Goal: Information Seeking & Learning: Learn about a topic

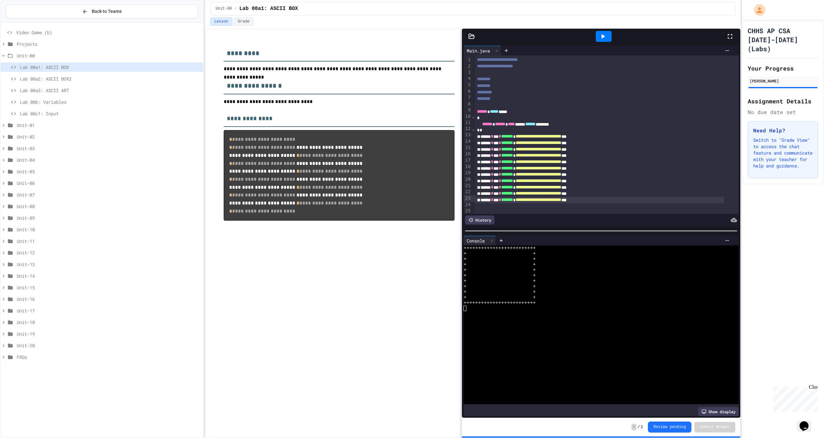
scroll to position [32, 0]
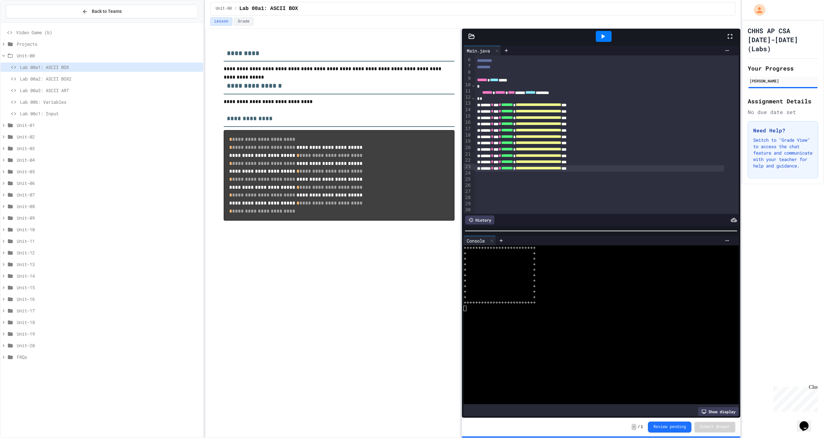
click at [142, 82] on div "Lab 00a2: ASCII BOX2" at bounding box center [102, 78] width 202 height 9
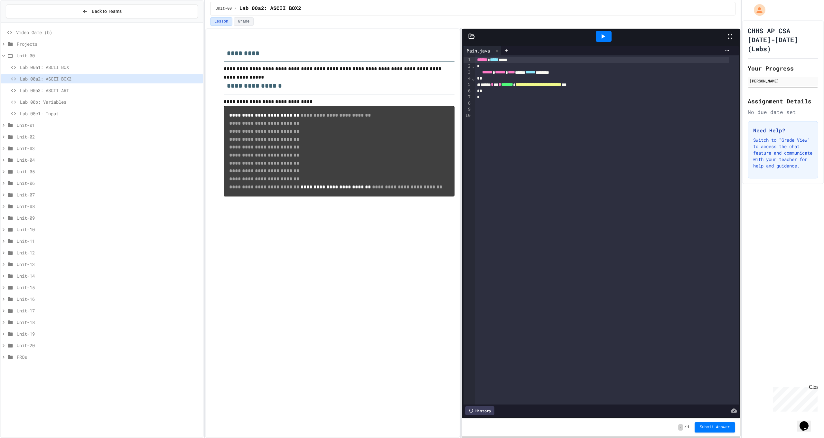
click at [112, 65] on span "Lab 00a1: ASCII BOX" at bounding box center [110, 67] width 181 height 7
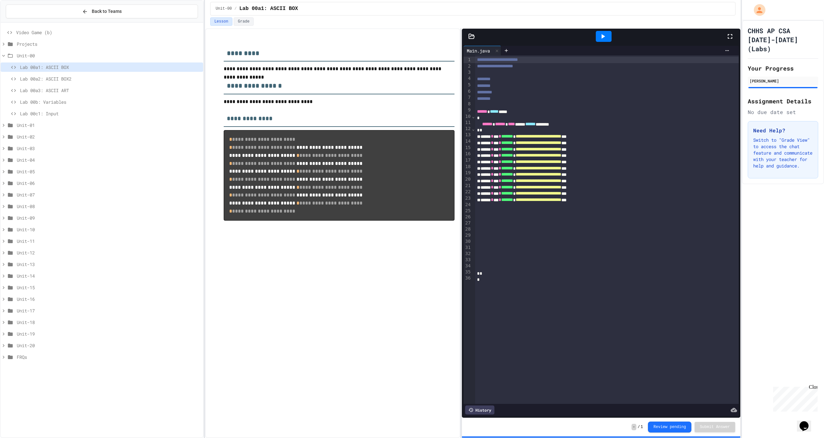
click at [109, 88] on span "Lab 00a3: ASCII ART" at bounding box center [110, 90] width 181 height 7
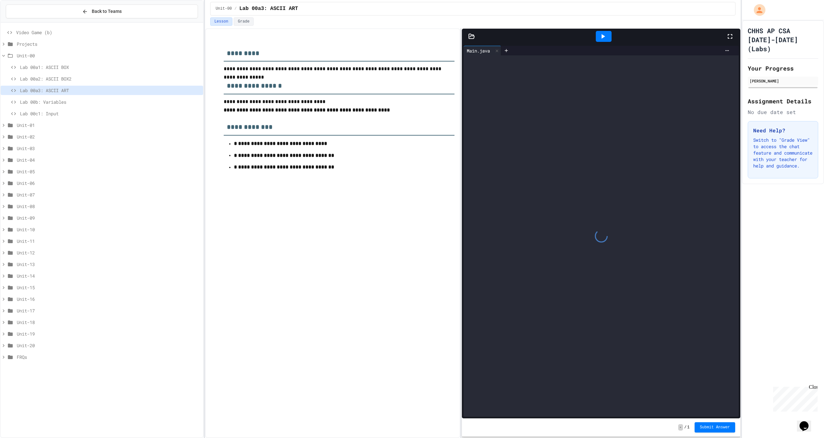
click at [106, 81] on span "Lab 00a2: ASCII BOX2" at bounding box center [110, 78] width 181 height 7
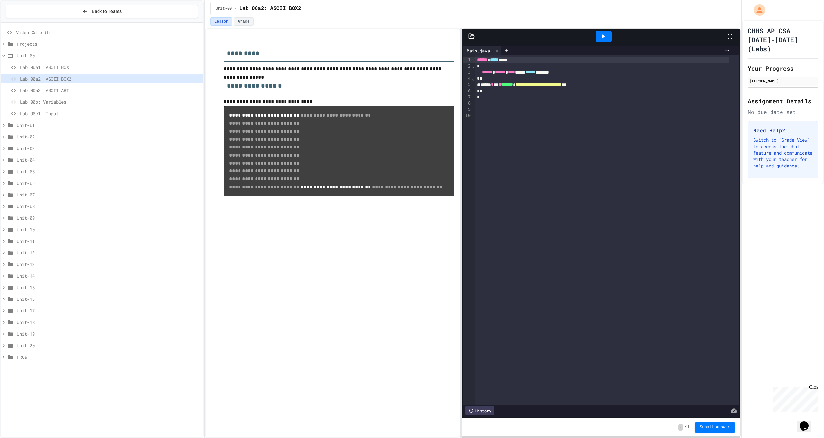
click at [296, 282] on div "**********" at bounding box center [332, 232] width 255 height 409
click at [141, 64] on span "Lab 00a1: ASCII BOX" at bounding box center [110, 67] width 181 height 7
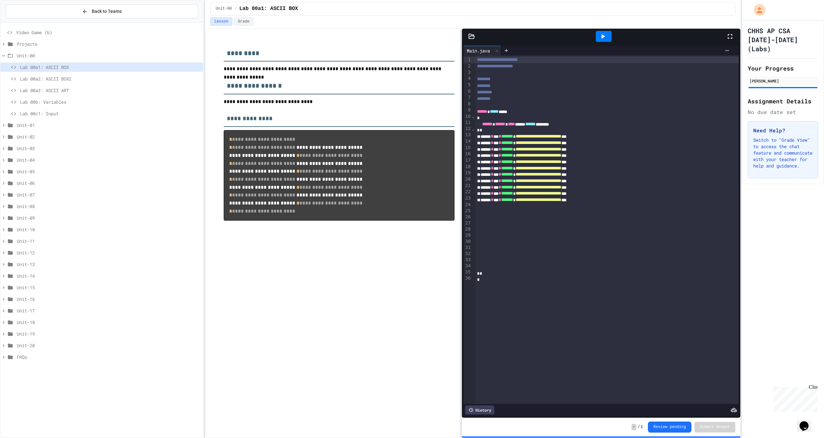
click at [140, 77] on span "Lab 00a2: ASCII BOX2" at bounding box center [110, 78] width 181 height 7
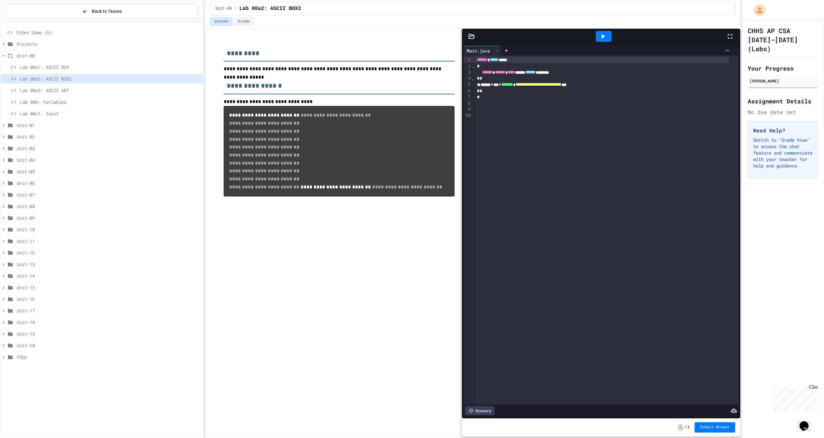
click at [156, 63] on div "Lab 00a1: ASCII BOX" at bounding box center [102, 66] width 202 height 9
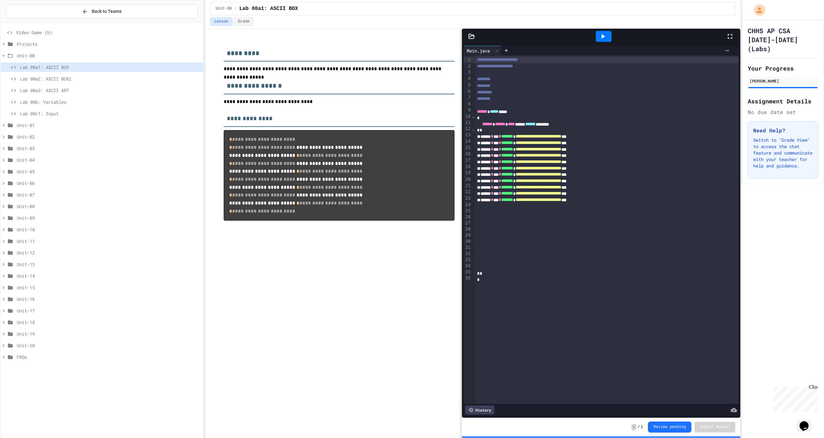
click at [164, 80] on span "Lab 00a2: ASCII BOX2" at bounding box center [110, 78] width 181 height 7
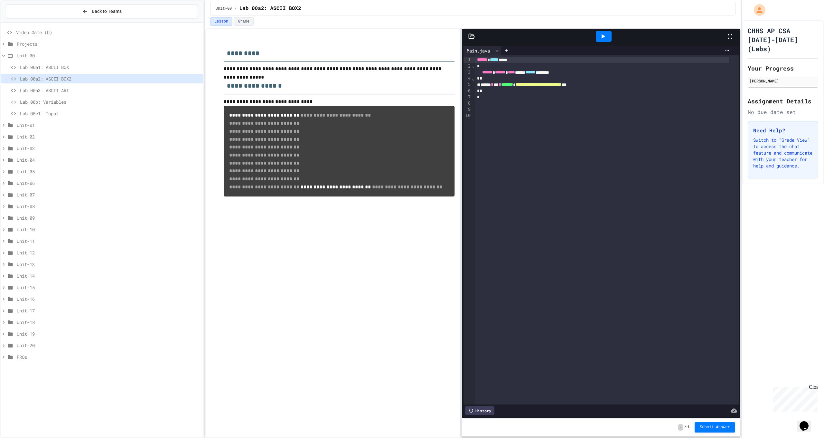
click at [340, 254] on div "**********" at bounding box center [332, 232] width 255 height 409
